Goal: Navigation & Orientation: Find specific page/section

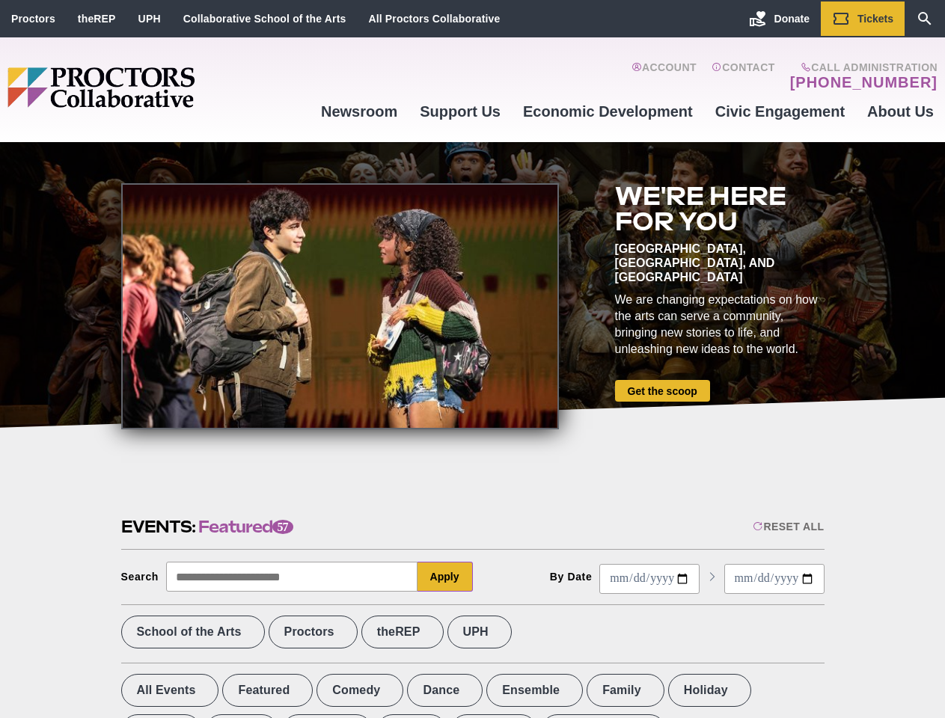
click at [472, 359] on div at bounding box center [340, 306] width 438 height 246
click at [787, 527] on div "Reset All" at bounding box center [788, 527] width 71 height 12
click at [445, 577] on button "Apply" at bounding box center [444, 577] width 55 height 30
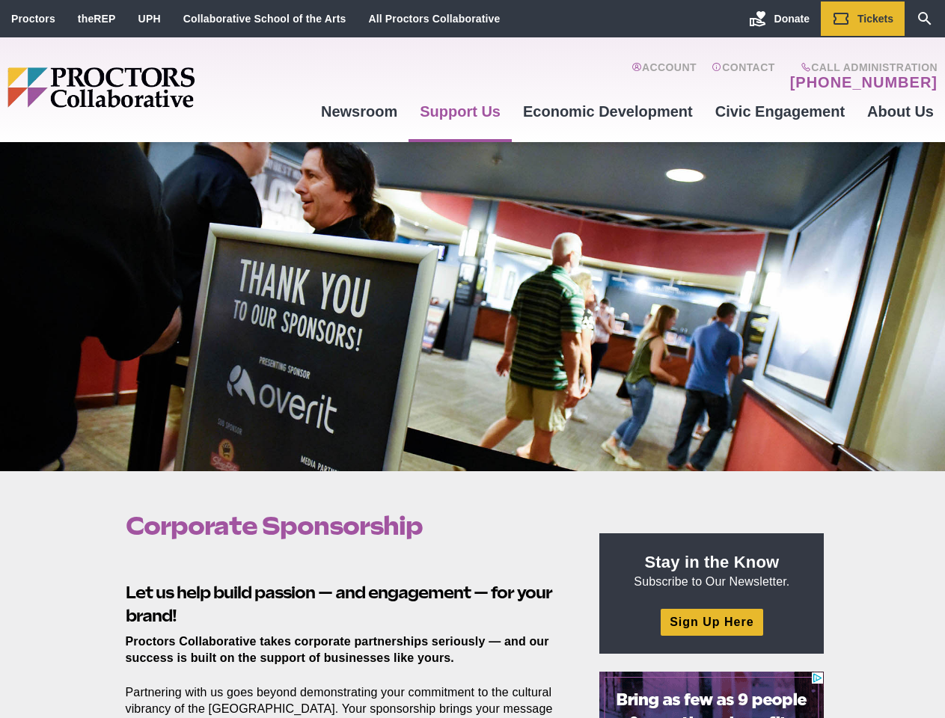
click at [472, 359] on div at bounding box center [472, 306] width 945 height 329
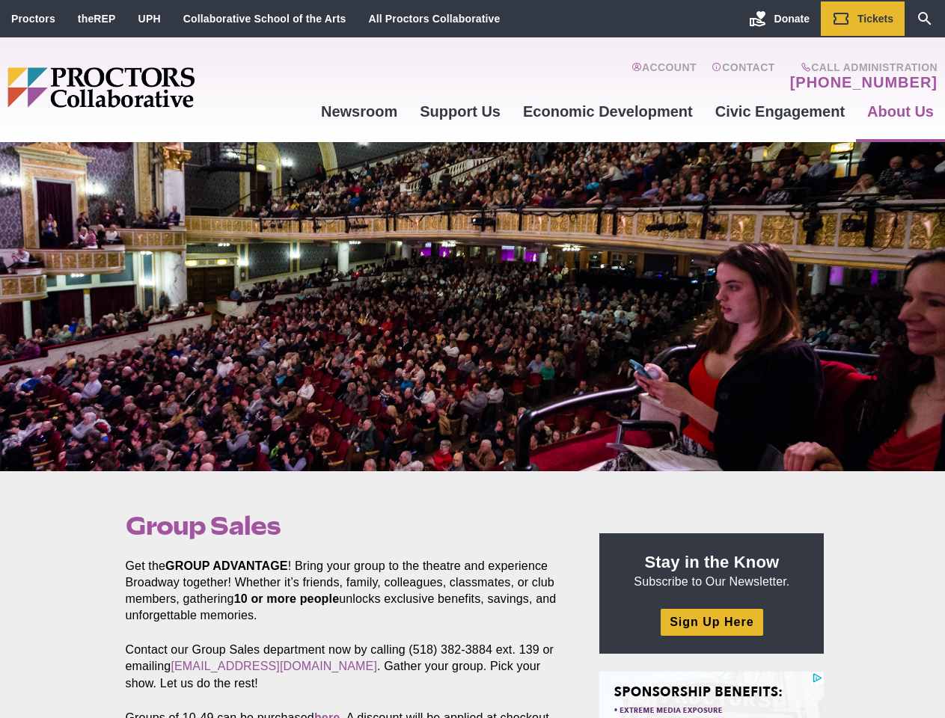
click at [472, 359] on div at bounding box center [472, 306] width 945 height 329
